Goal: Information Seeking & Learning: Understand process/instructions

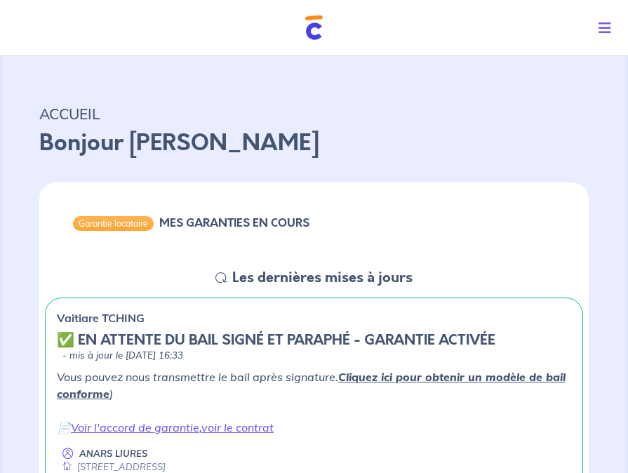
scroll to position [70, 0]
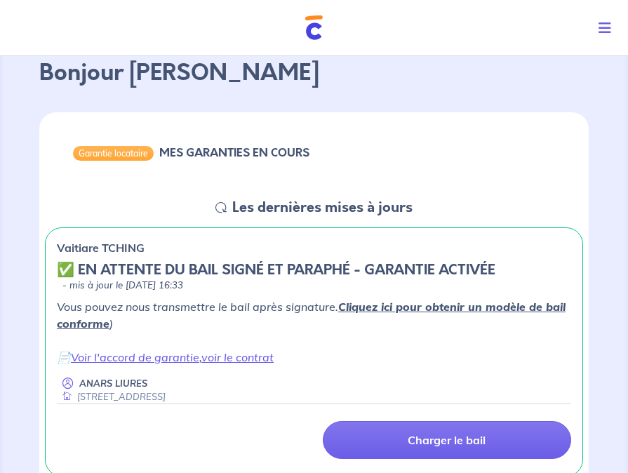
click at [335, 341] on p "Vous pouvez nous transmettre le bail après signature. Cliquez ici pour obtenir …" at bounding box center [314, 331] width 515 height 67
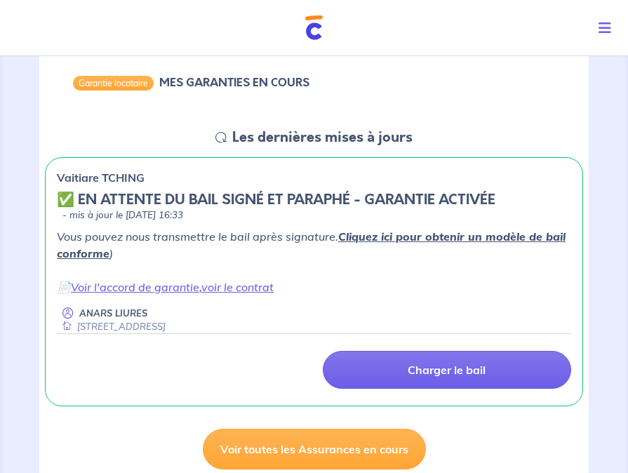
click at [184, 361] on div "Charger le bail" at bounding box center [314, 370] width 532 height 38
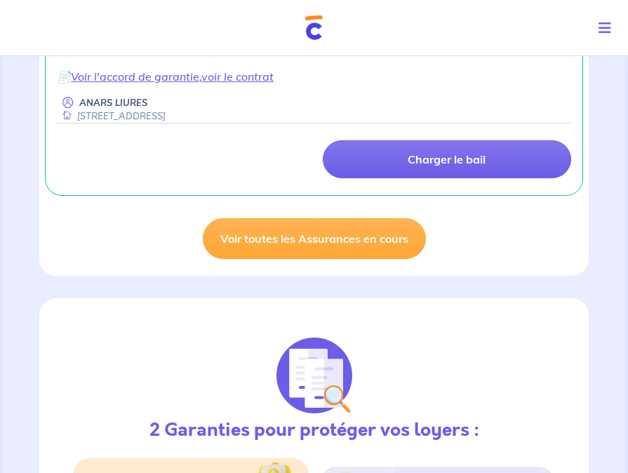
scroll to position [281, 0]
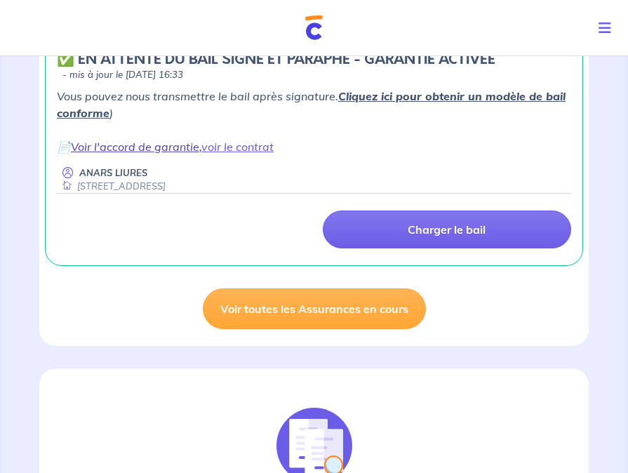
click at [171, 145] on link "Voir l'accord de garantie" at bounding box center [135, 147] width 128 height 14
